Goal: Information Seeking & Learning: Learn about a topic

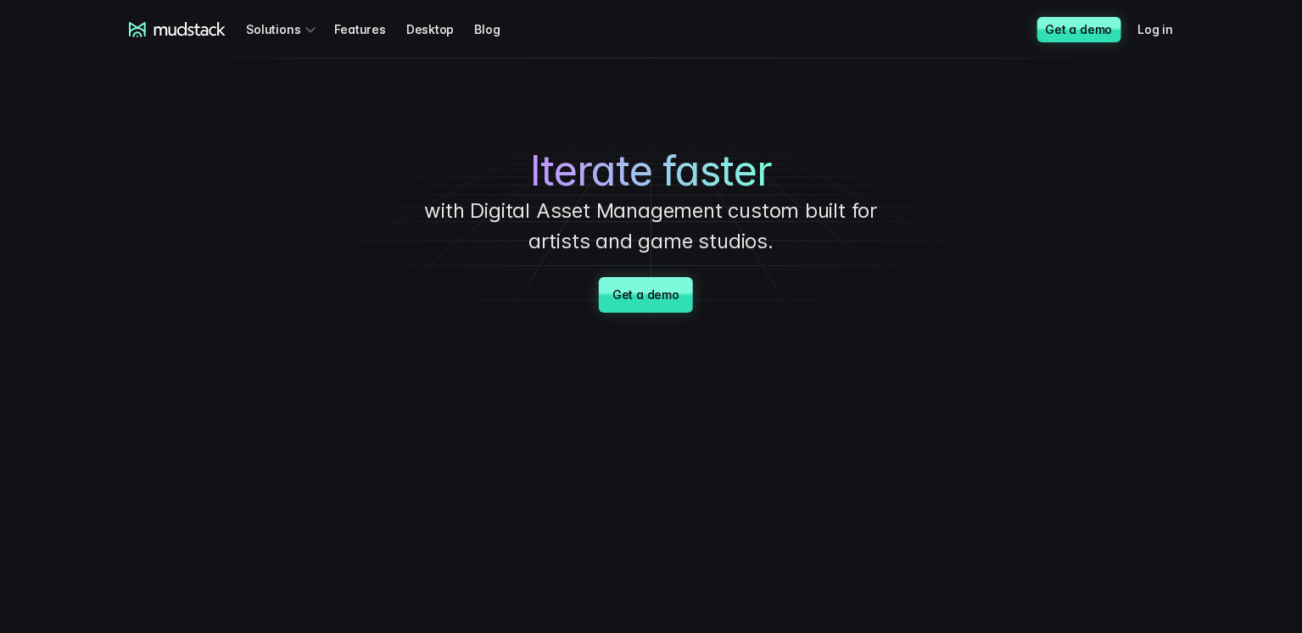
drag, startPoint x: 353, startPoint y: 28, endPoint x: 364, endPoint y: 62, distance: 35.7
click at [353, 28] on link "Features" at bounding box center [369, 29] width 71 height 31
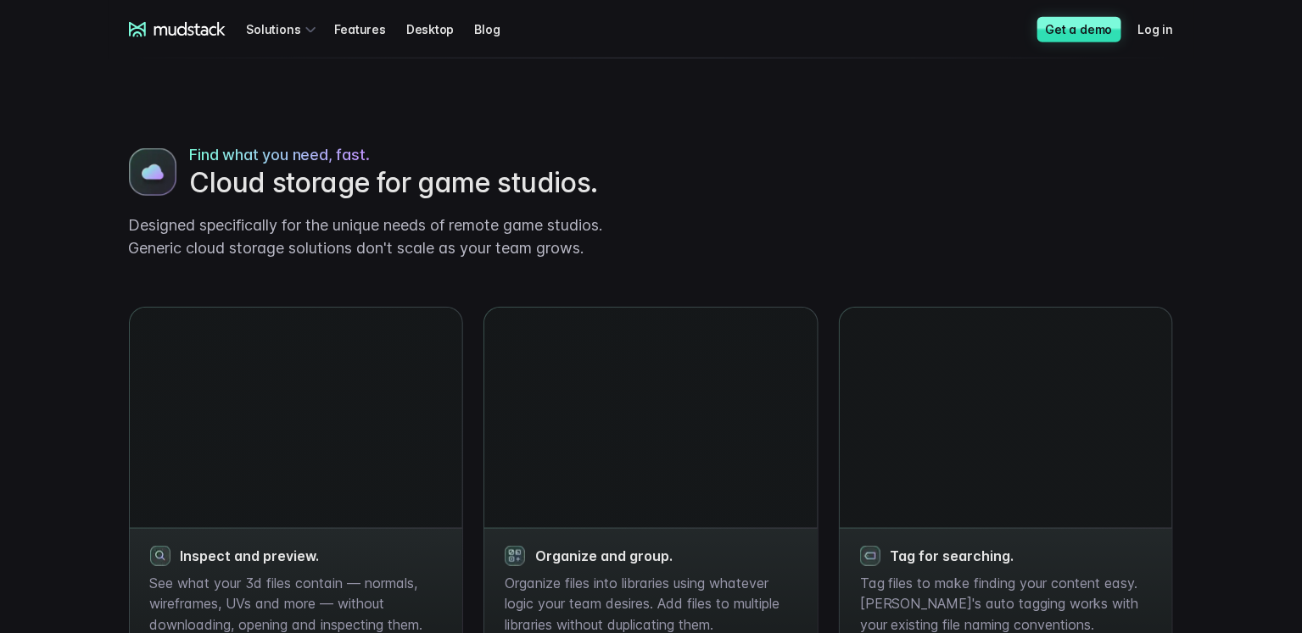
scroll to position [678, 0]
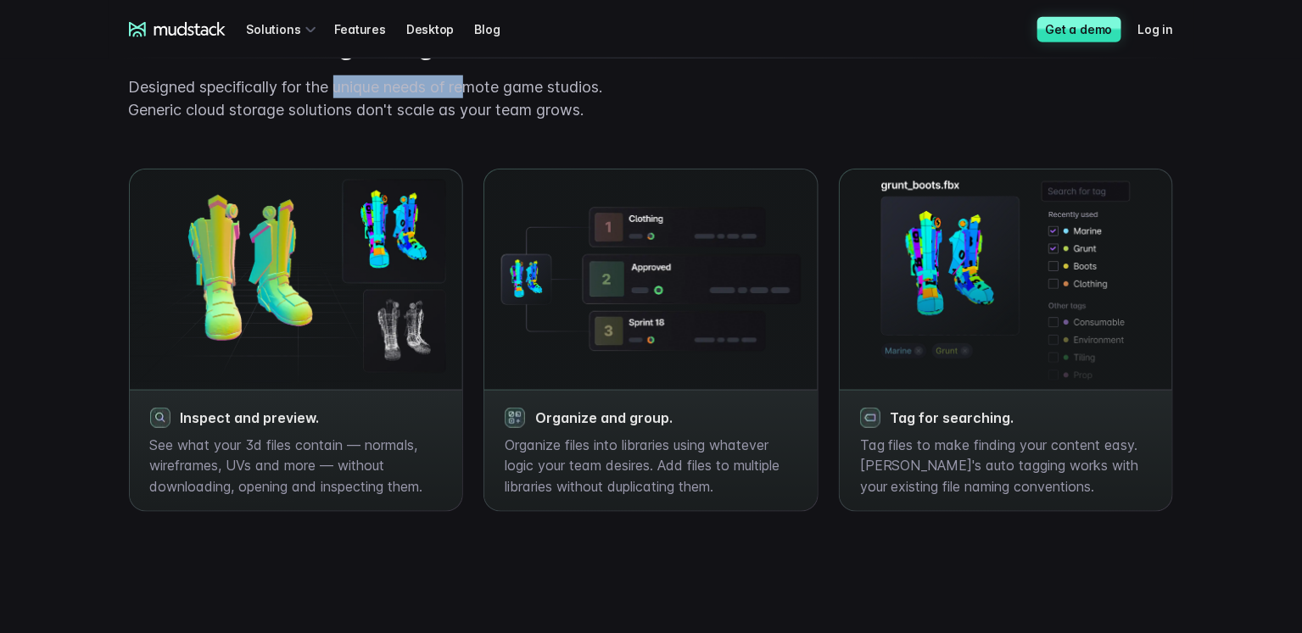
click at [608, 116] on p "Designed specifically for the unique needs of remote game studios. Generic clou…" at bounding box center [383, 98] width 509 height 46
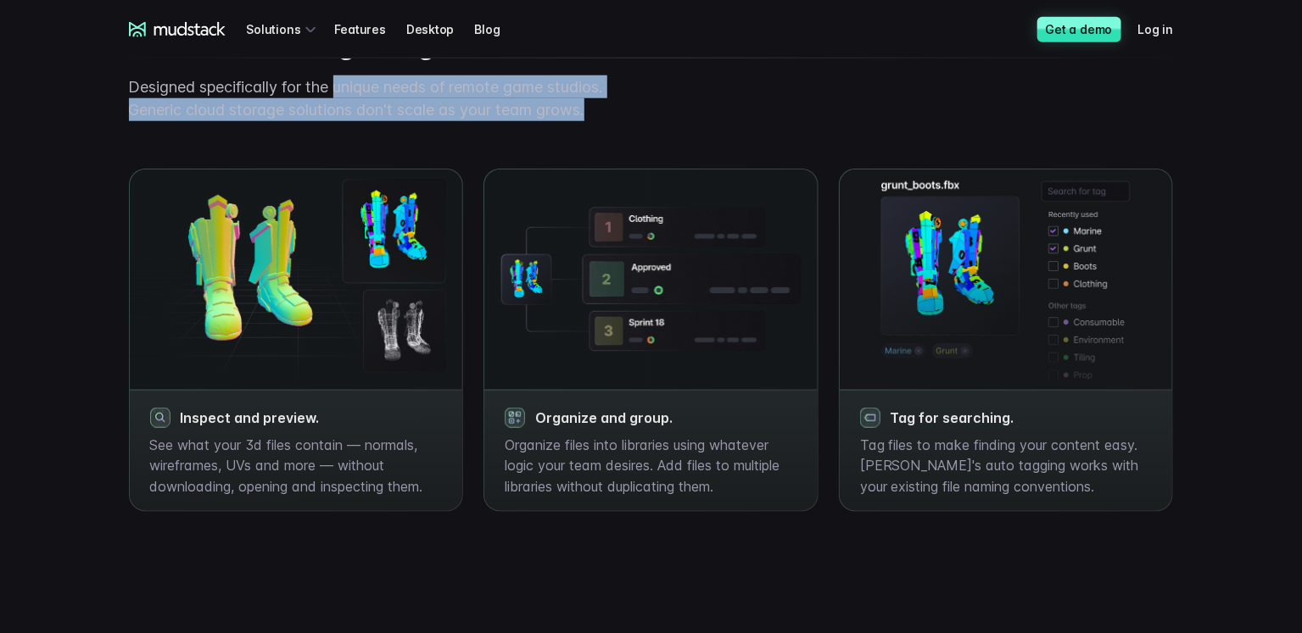
click at [540, 104] on p "Designed specifically for the unique needs of remote game studios. Generic clou…" at bounding box center [383, 98] width 509 height 46
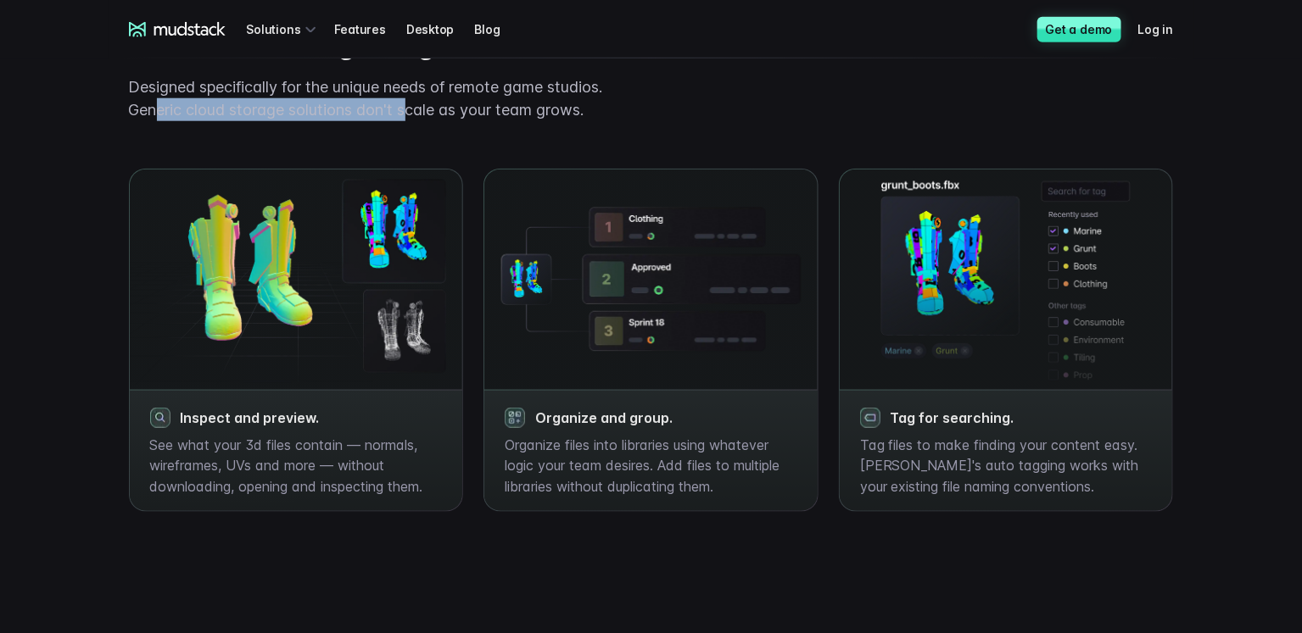
click at [611, 114] on p "Designed specifically for the unique needs of remote game studios. Generic clou…" at bounding box center [383, 98] width 509 height 46
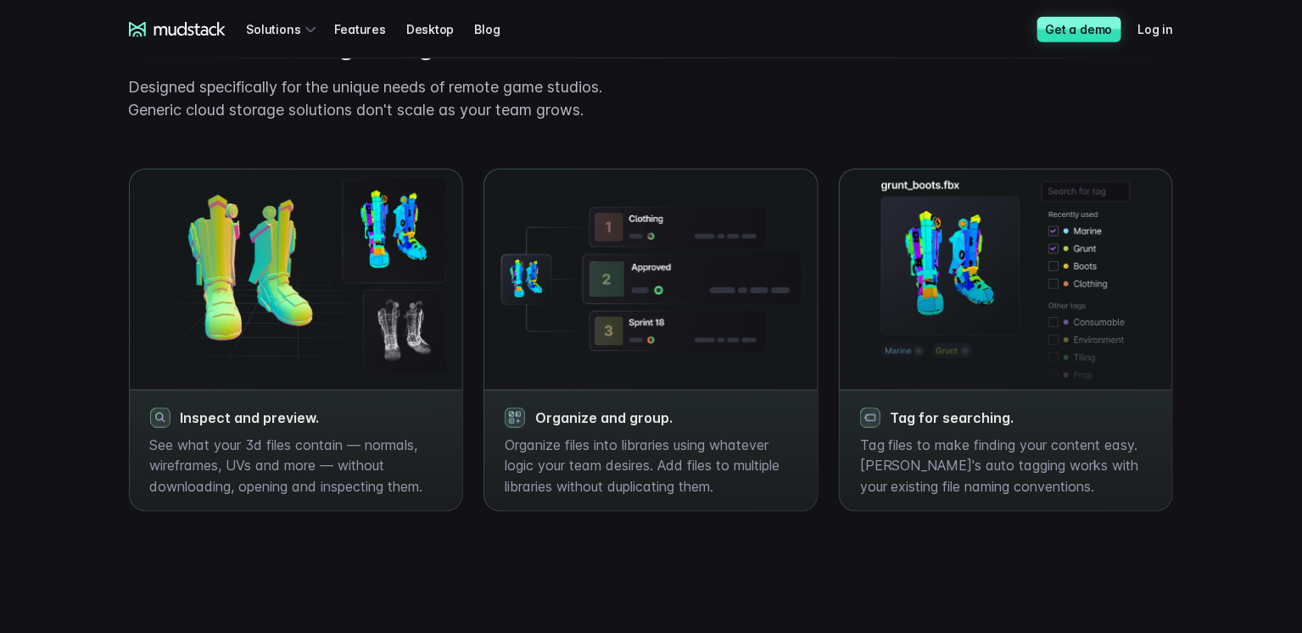
click at [712, 124] on div "Find what you need, fast. Cloud storage for game studios. Designed specifically…" at bounding box center [651, 228] width 1085 height 568
drag, startPoint x: 894, startPoint y: 414, endPoint x: 1114, endPoint y: 432, distance: 221.2
click at [1113, 432] on div "Tag for searching. Tag files to make finding your content easy. [PERSON_NAME]'s…" at bounding box center [1006, 450] width 333 height 121
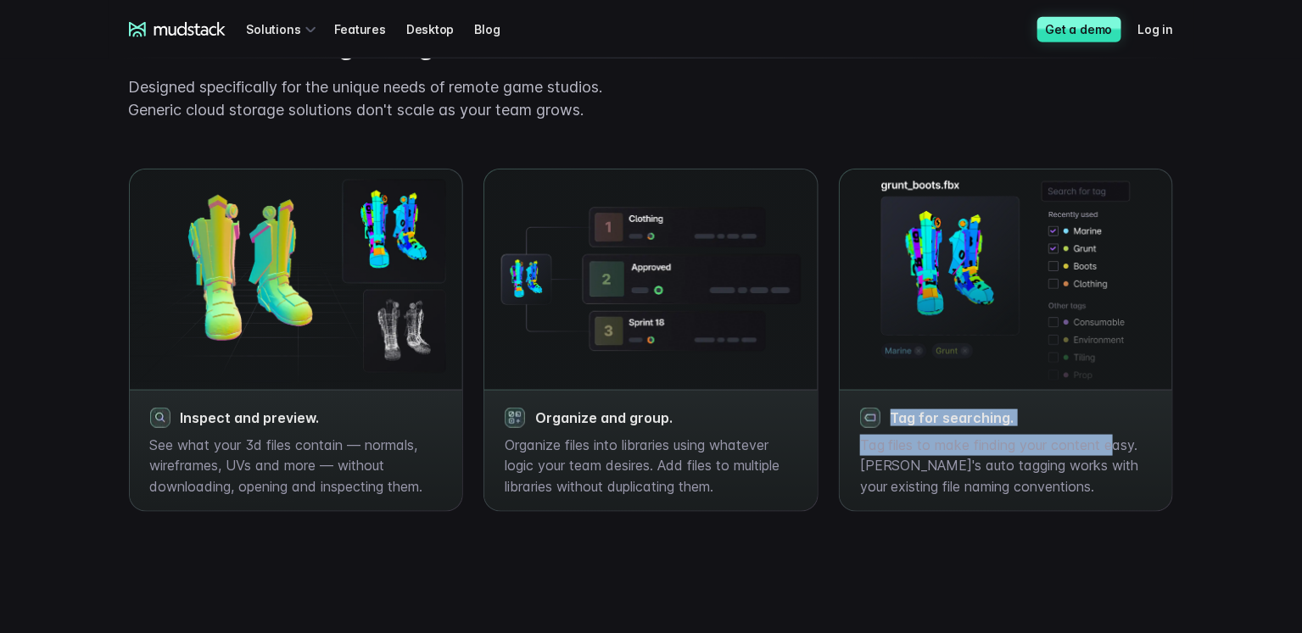
scroll to position [1272, 0]
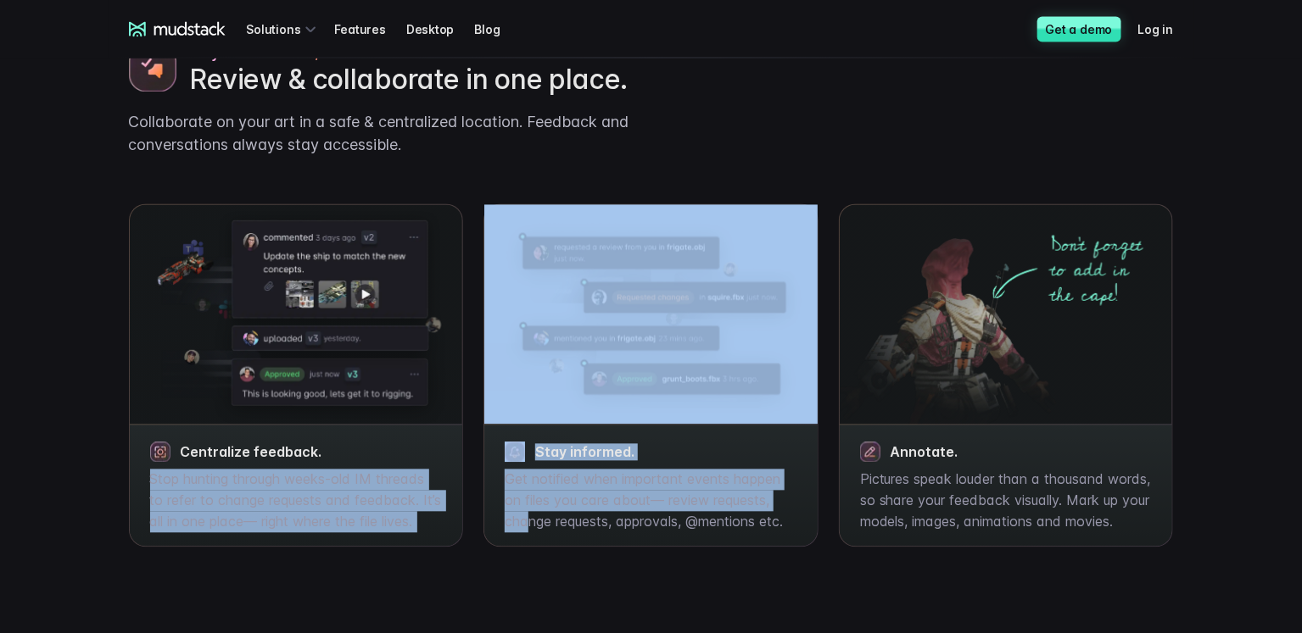
drag, startPoint x: 167, startPoint y: 477, endPoint x: 524, endPoint y: 561, distance: 366.9
click at [529, 548] on div "Centralize feedback. Stop hunting through weeks-old IM threads to refer to chan…" at bounding box center [651, 375] width 1045 height 343
click at [410, 502] on p "Stop hunting through weeks-old IM threads to refer to change requests and feedb…" at bounding box center [296, 501] width 293 height 63
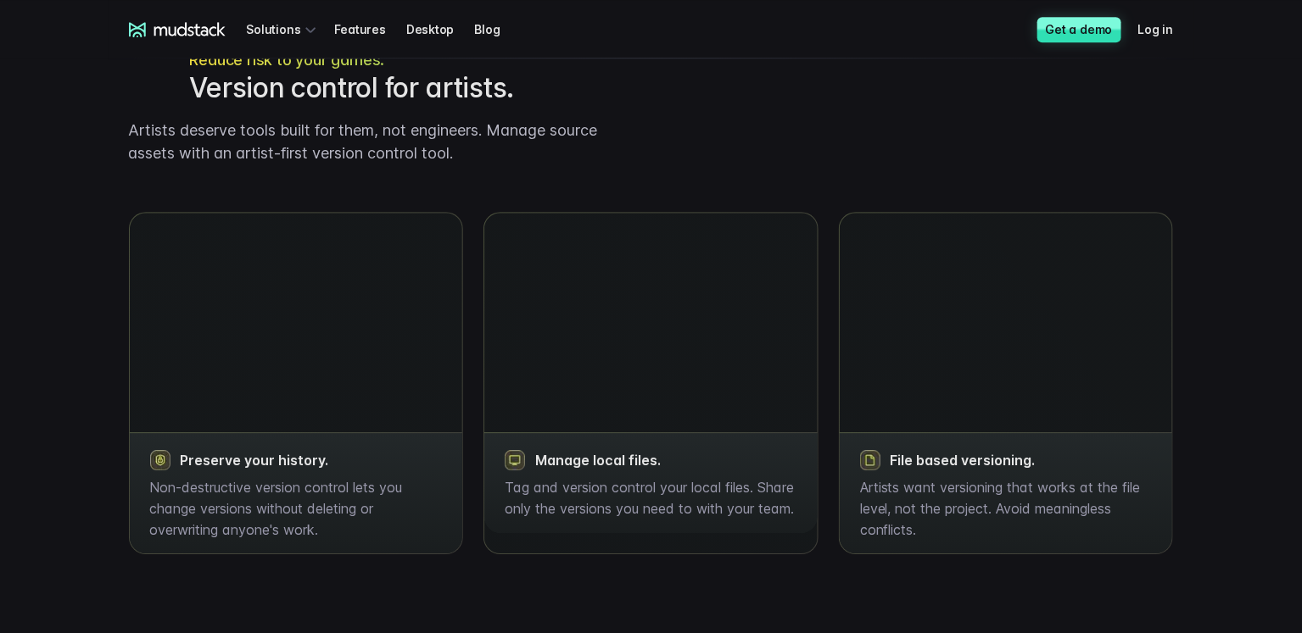
scroll to position [1781, 0]
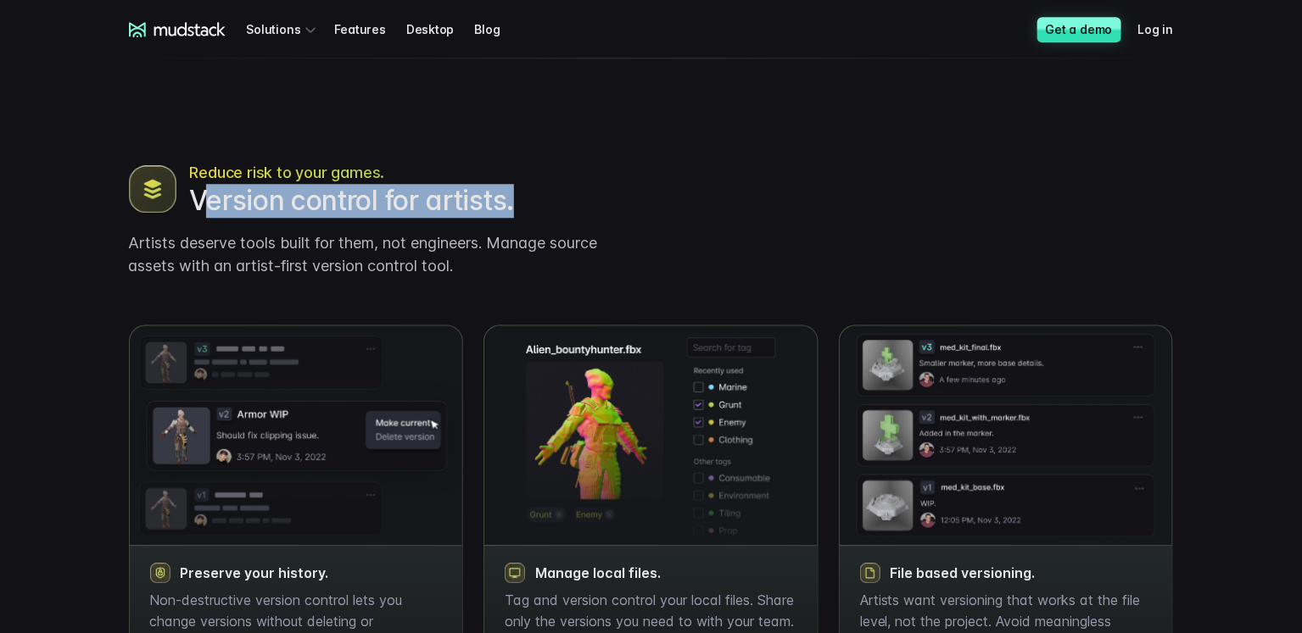
drag, startPoint x: 214, startPoint y: 212, endPoint x: 608, endPoint y: 233, distance: 394.9
click at [608, 218] on h2 "Version control for artists." at bounding box center [414, 201] width 448 height 34
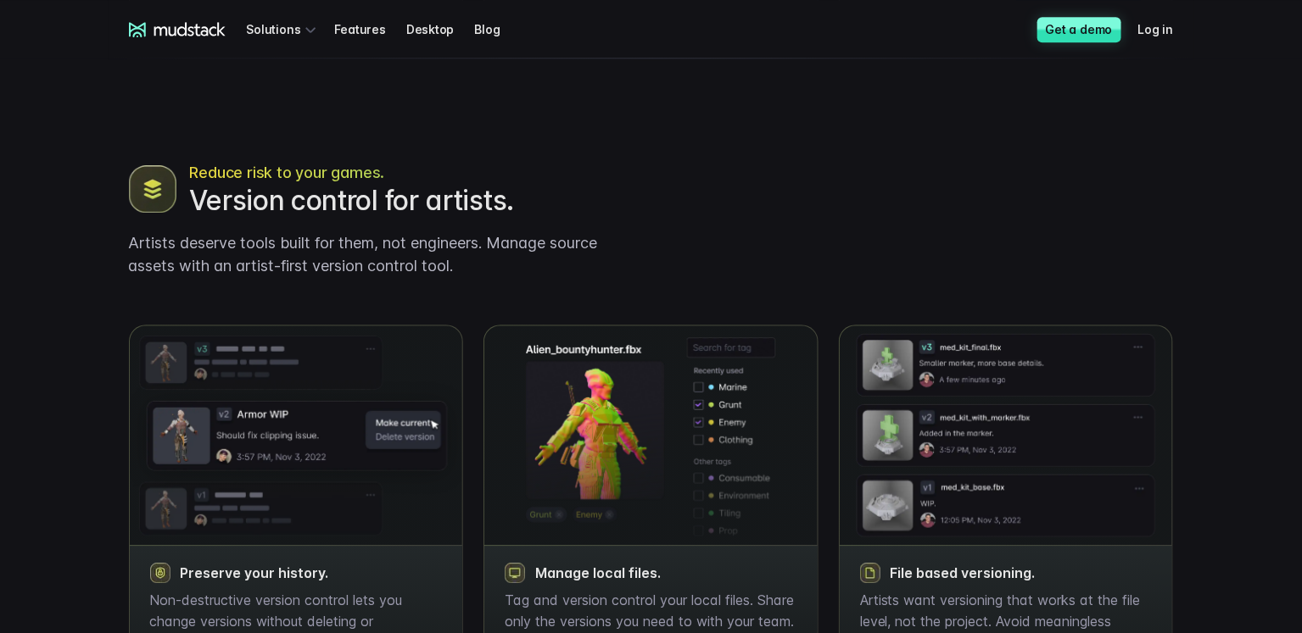
click at [531, 265] on p "Artists deserve tools built for them, not engineers. Manage source assets with …" at bounding box center [383, 255] width 509 height 46
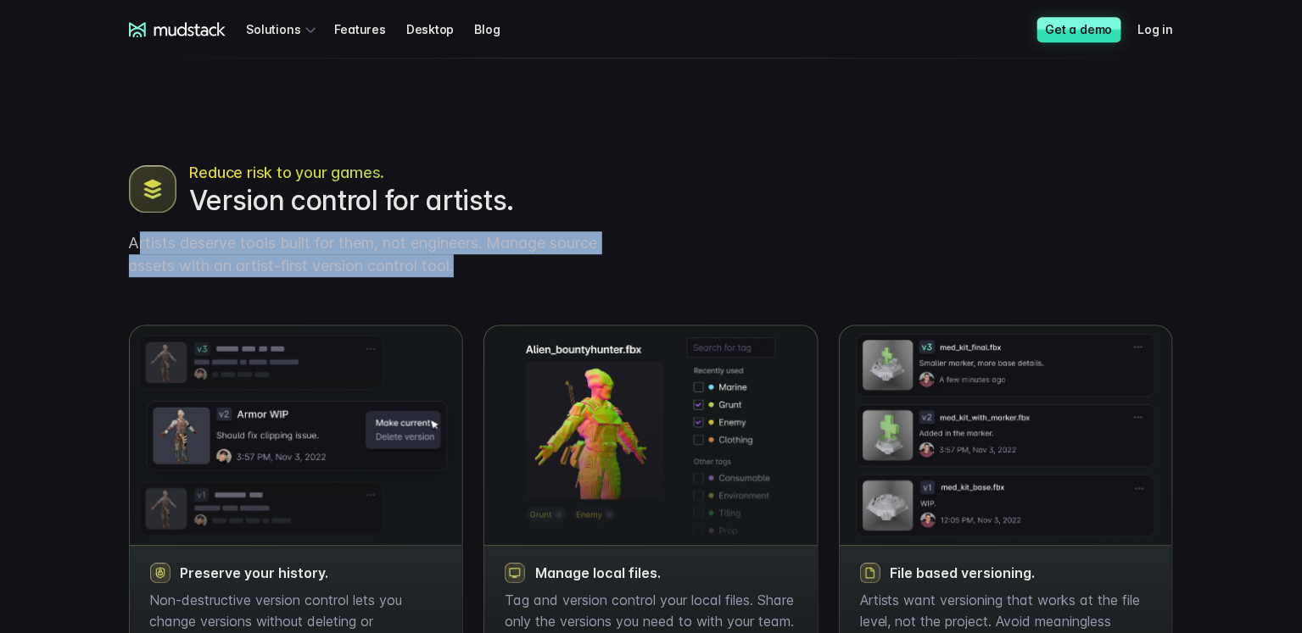
drag, startPoint x: 211, startPoint y: 277, endPoint x: 131, endPoint y: 268, distance: 81.1
click at [131, 268] on p "Artists deserve tools built for them, not engineers. Manage source assets with …" at bounding box center [383, 255] width 509 height 46
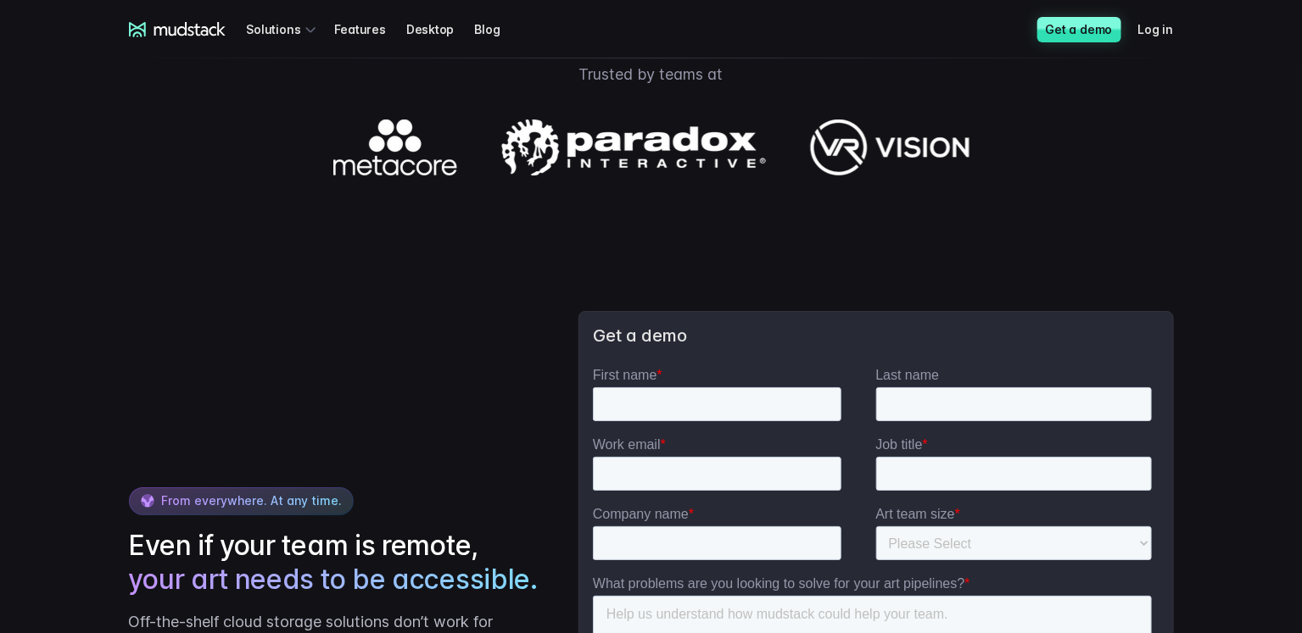
scroll to position [2459, 0]
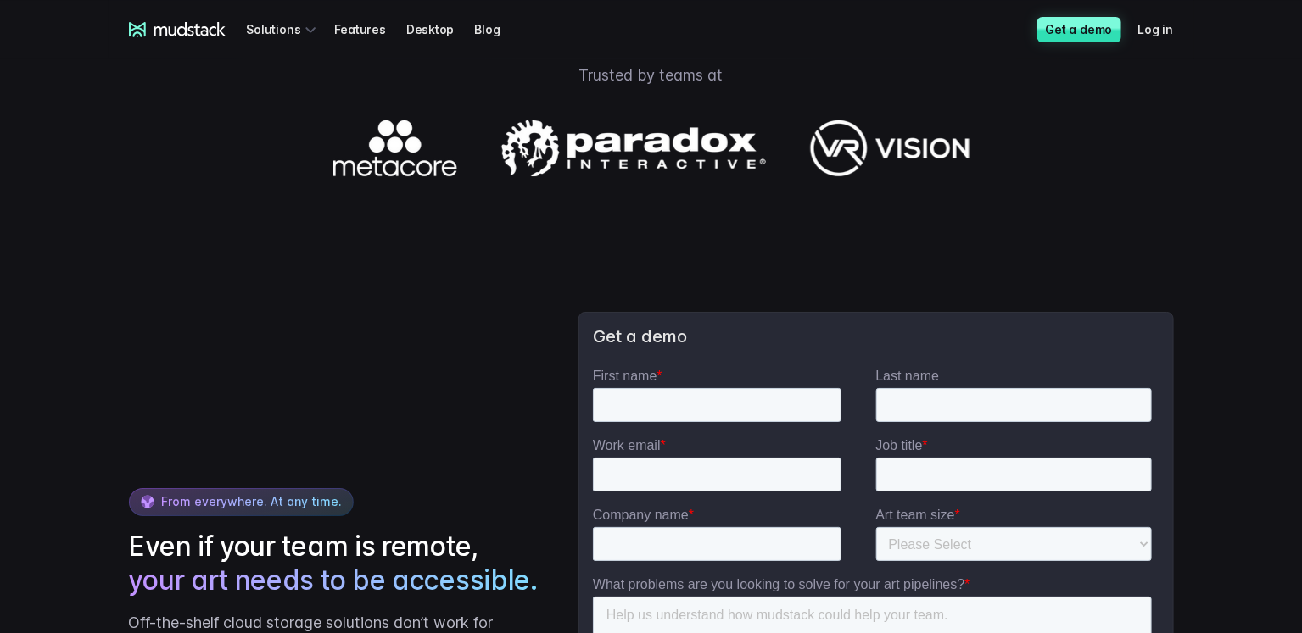
click at [475, 290] on div "From everywhere. At any time. Even if your team is remote, your art needs to be…" at bounding box center [651, 583] width 1085 height 693
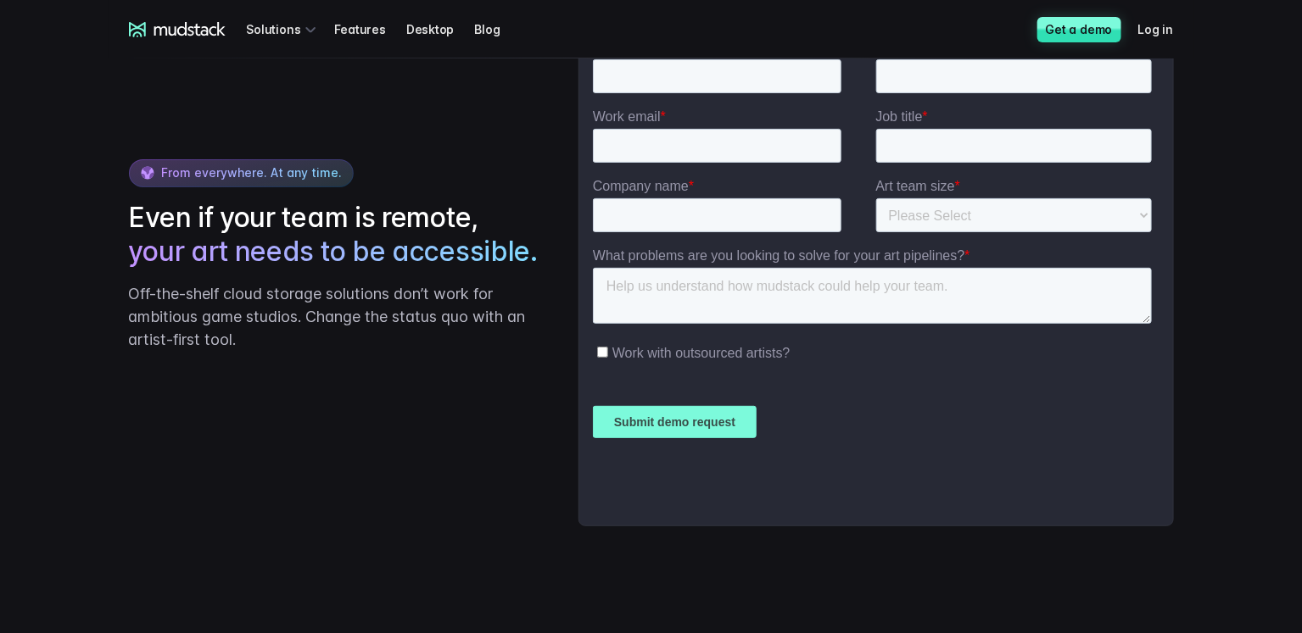
scroll to position [2798, 0]
